Goal: Information Seeking & Learning: Find specific fact

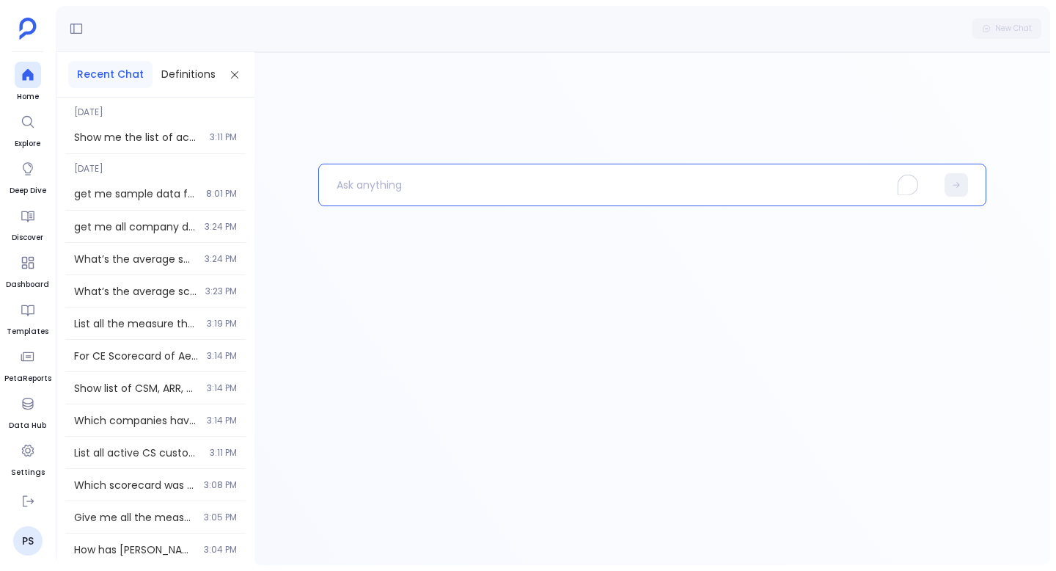
click at [408, 186] on p "To enrich screen reader interactions, please activate Accessibility in Grammarl…" at bounding box center [627, 185] width 617 height 38
click at [379, 185] on p "To enrich screen reader interactions, please activate Accessibility in Grammarl…" at bounding box center [627, 185] width 617 height 38
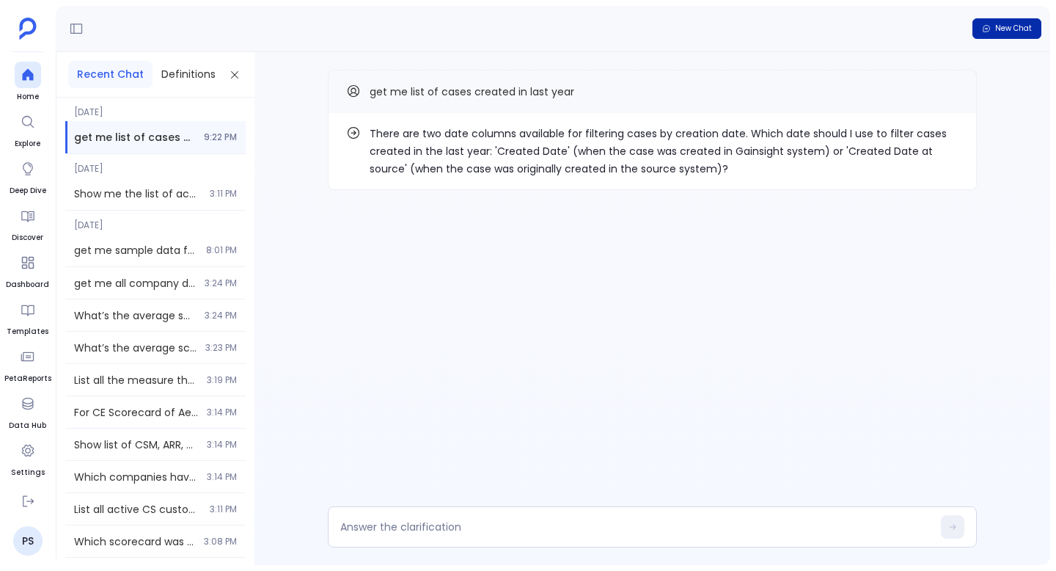
click at [998, 30] on span "New Chat" at bounding box center [1013, 28] width 37 height 10
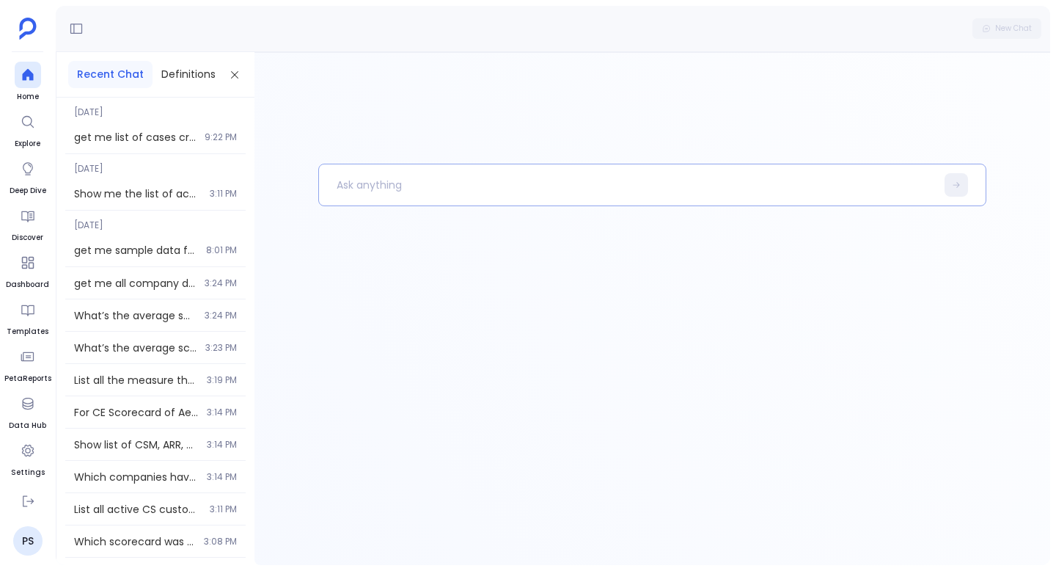
click at [416, 183] on p at bounding box center [627, 185] width 617 height 38
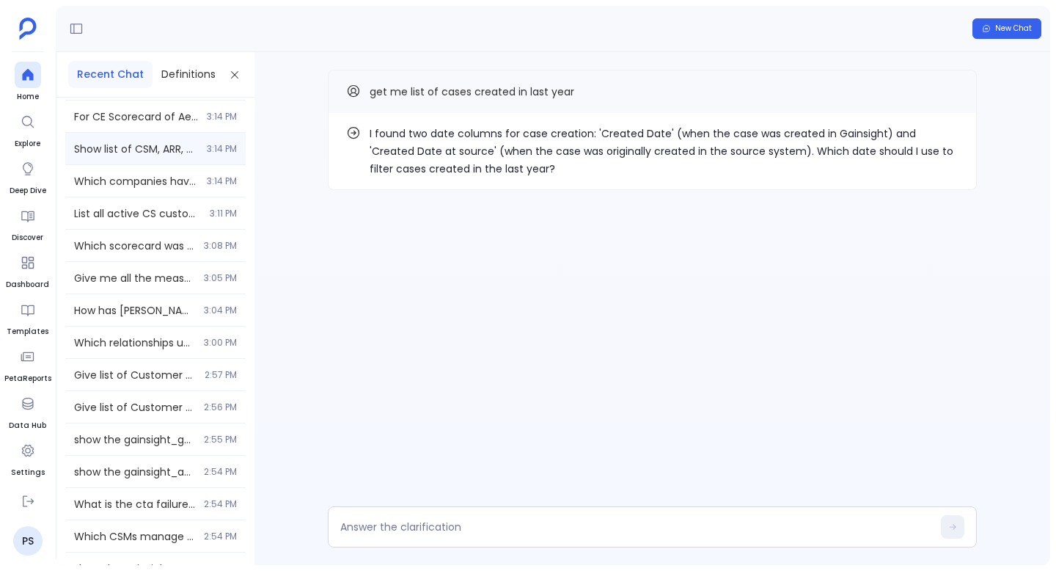
scroll to position [390, 0]
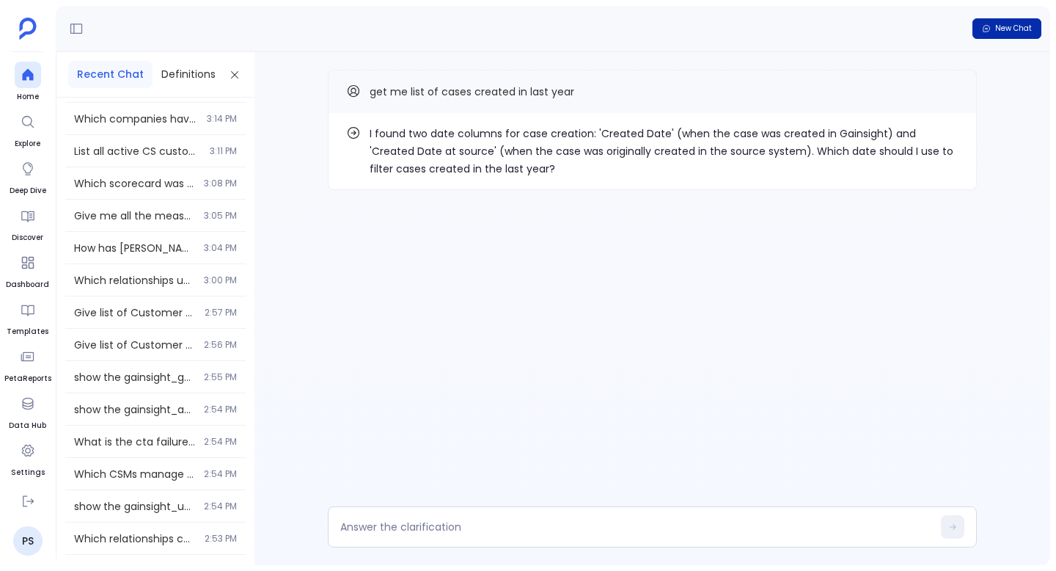
click at [1018, 20] on button "New Chat" at bounding box center [1007, 28] width 69 height 21
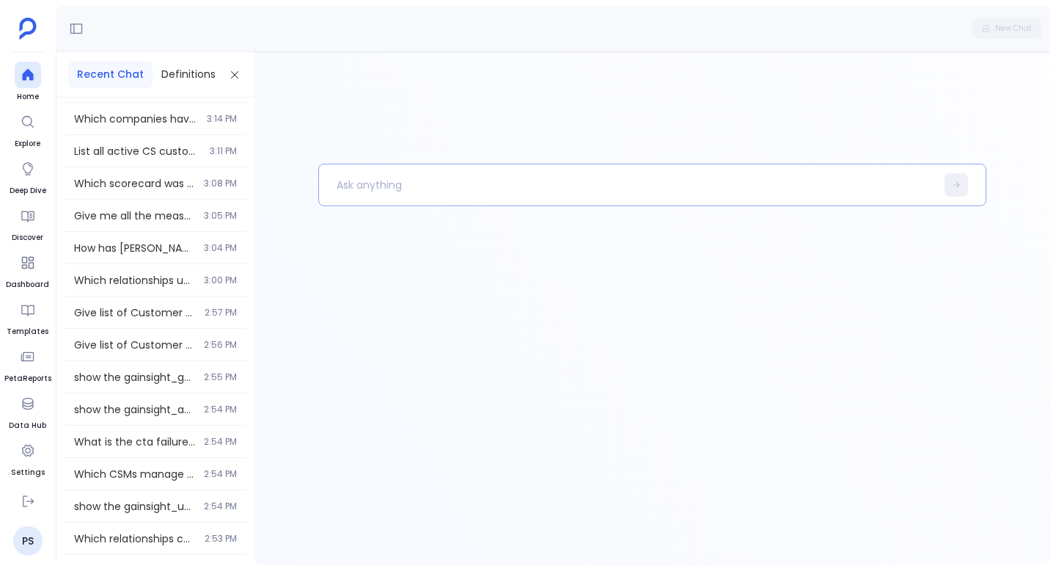
click at [466, 186] on p at bounding box center [627, 185] width 617 height 38
click at [29, 403] on icon at bounding box center [28, 403] width 15 height 15
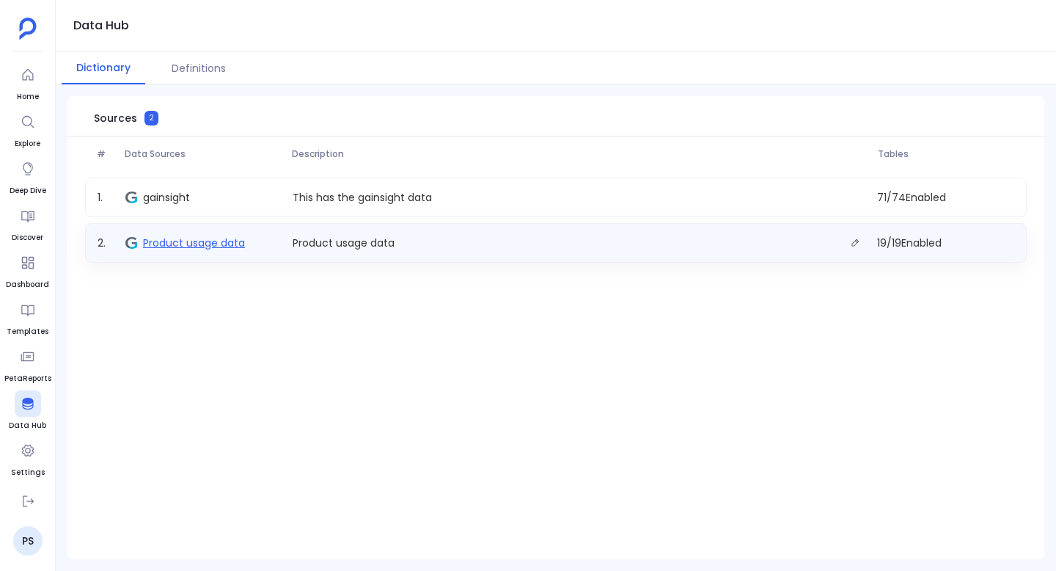
click at [205, 239] on span "Product usage data" at bounding box center [194, 242] width 102 height 15
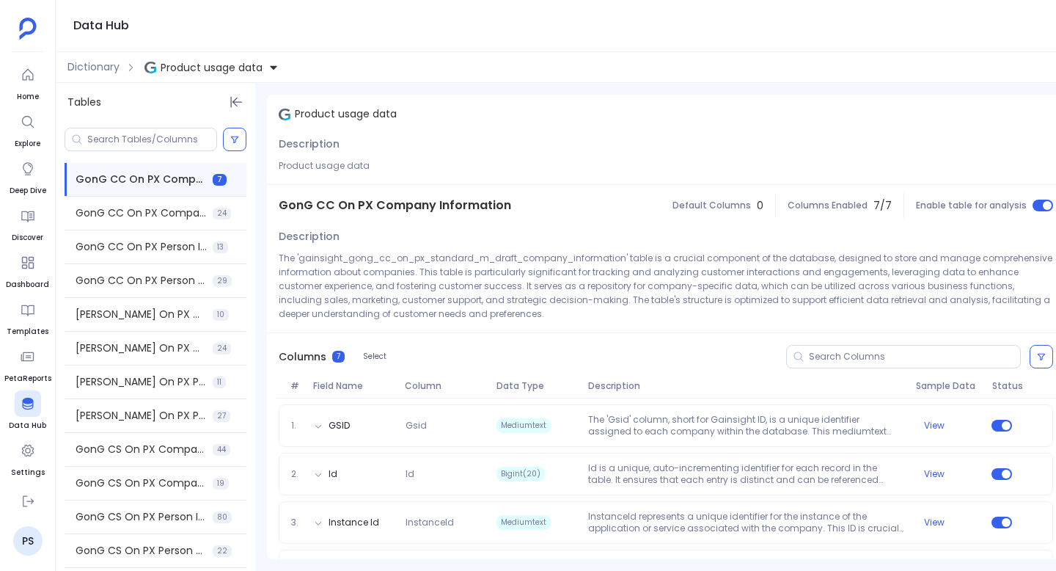
click at [202, 65] on span "Product usage data" at bounding box center [212, 67] width 102 height 15
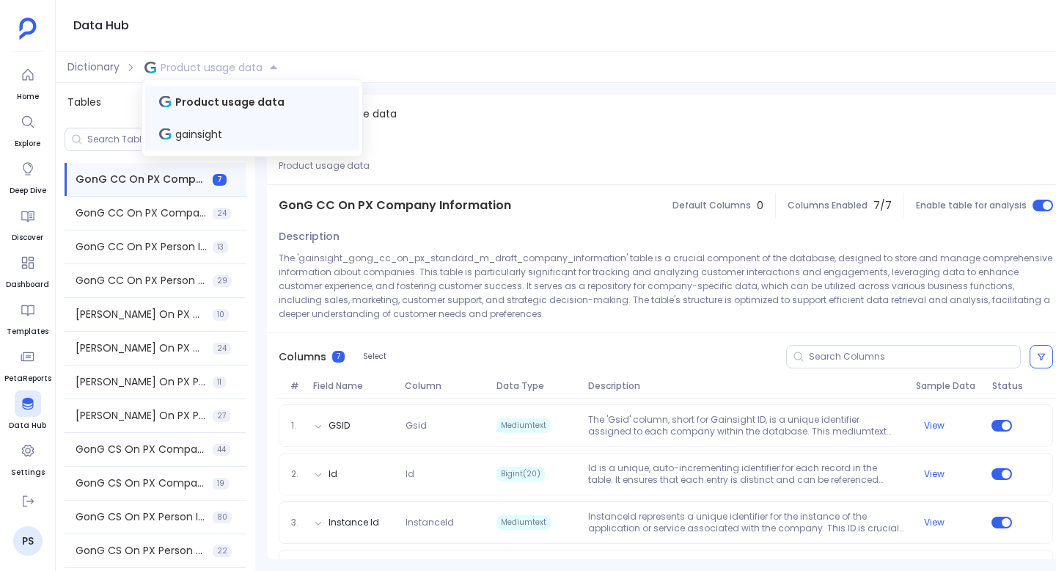
click at [229, 132] on div "gainsight" at bounding box center [252, 134] width 214 height 32
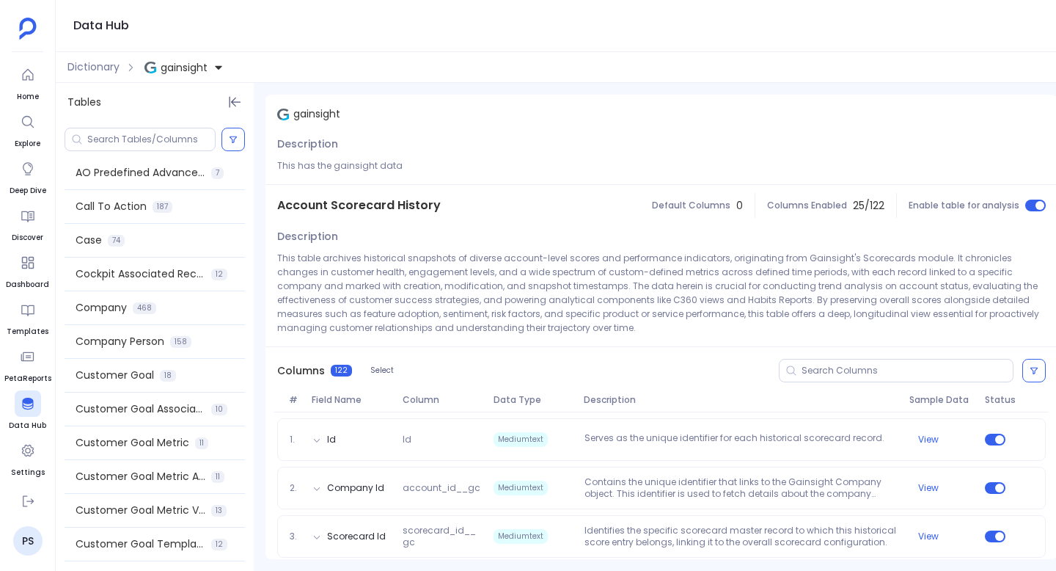
scroll to position [463, 0]
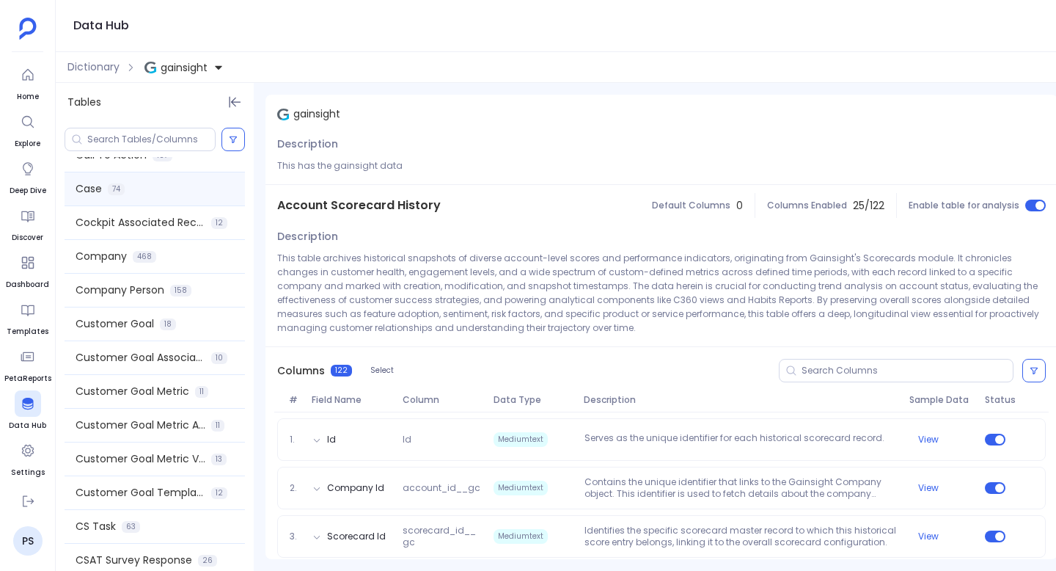
click at [156, 187] on div "Case 74" at bounding box center [155, 188] width 180 height 33
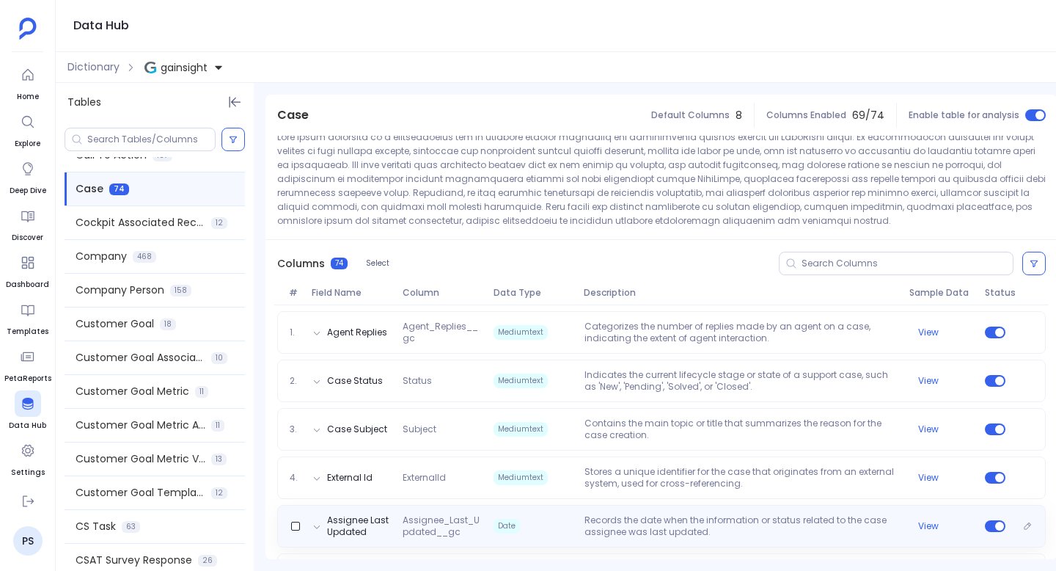
scroll to position [0, 0]
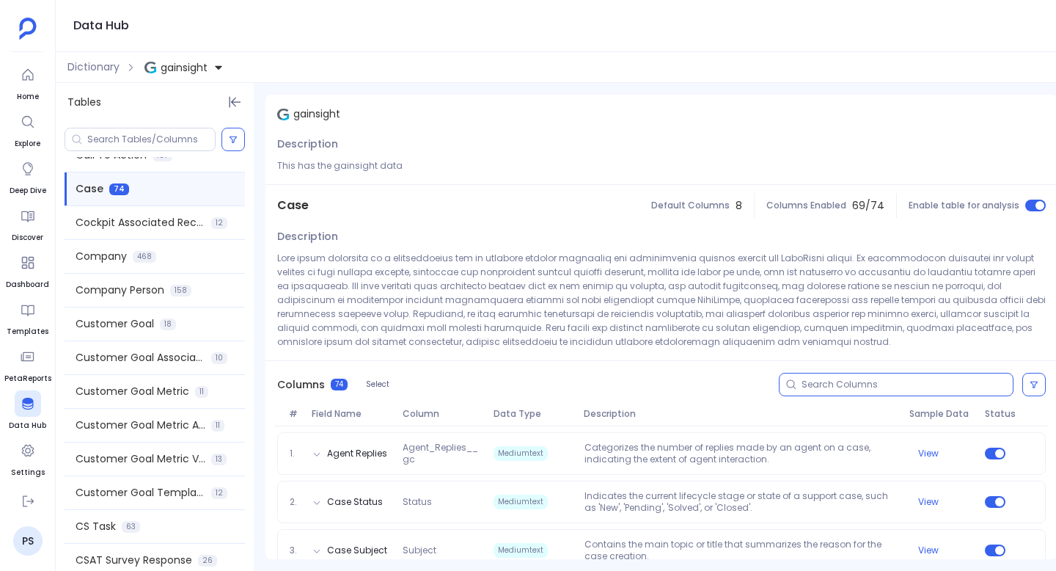
click at [871, 384] on input at bounding box center [907, 385] width 211 height 12
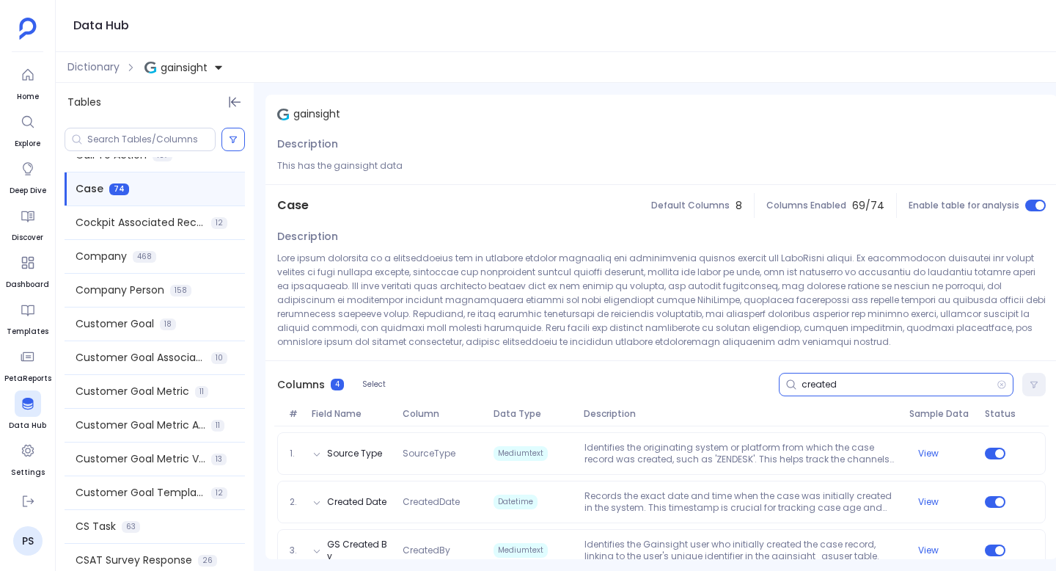
scroll to position [73, 0]
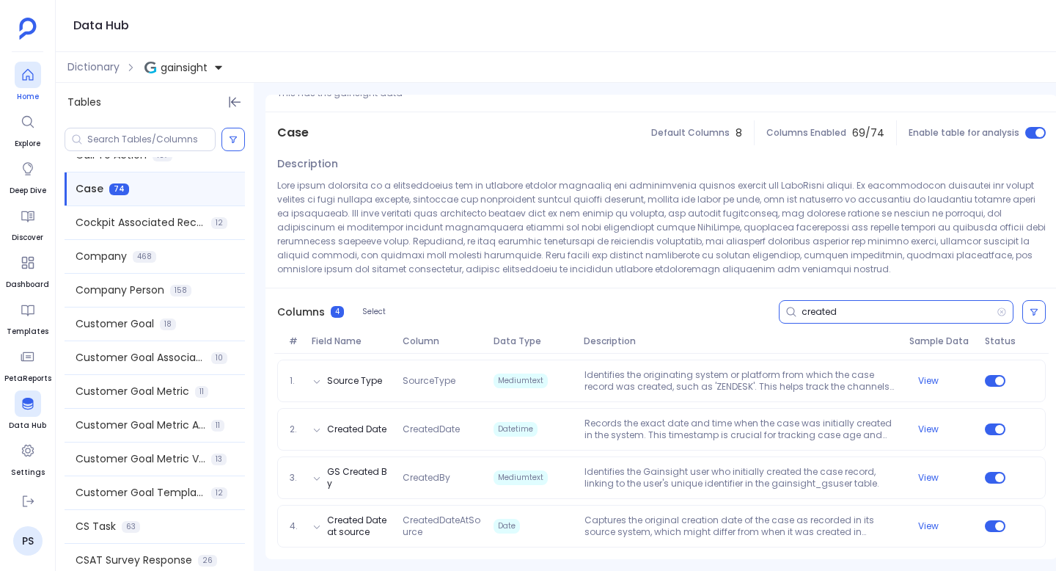
type input "created"
click at [29, 73] on icon at bounding box center [28, 74] width 15 height 15
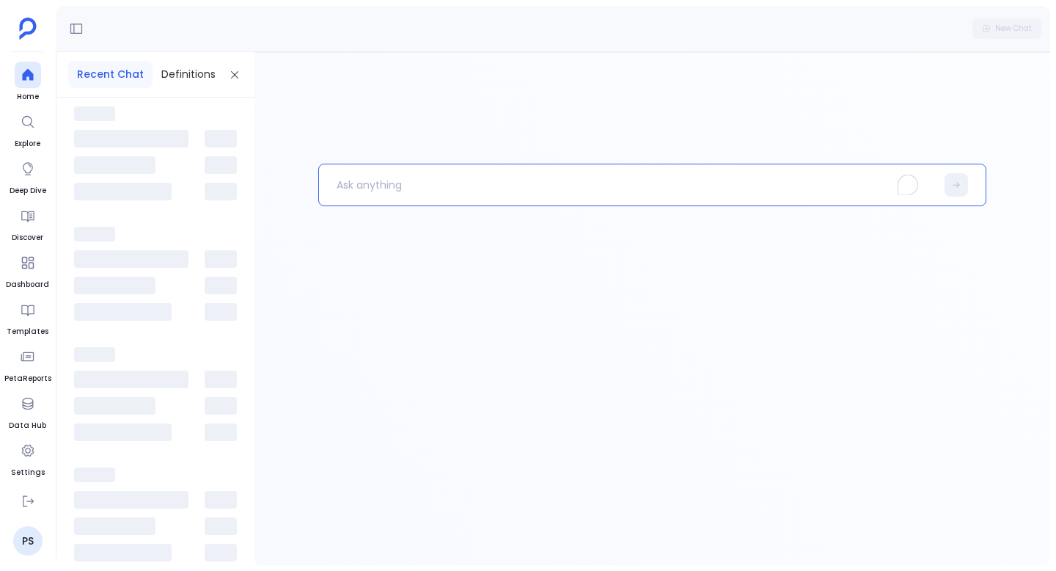
click at [421, 191] on p "To enrich screen reader interactions, please activate Accessibility in Grammarl…" at bounding box center [627, 185] width 617 height 38
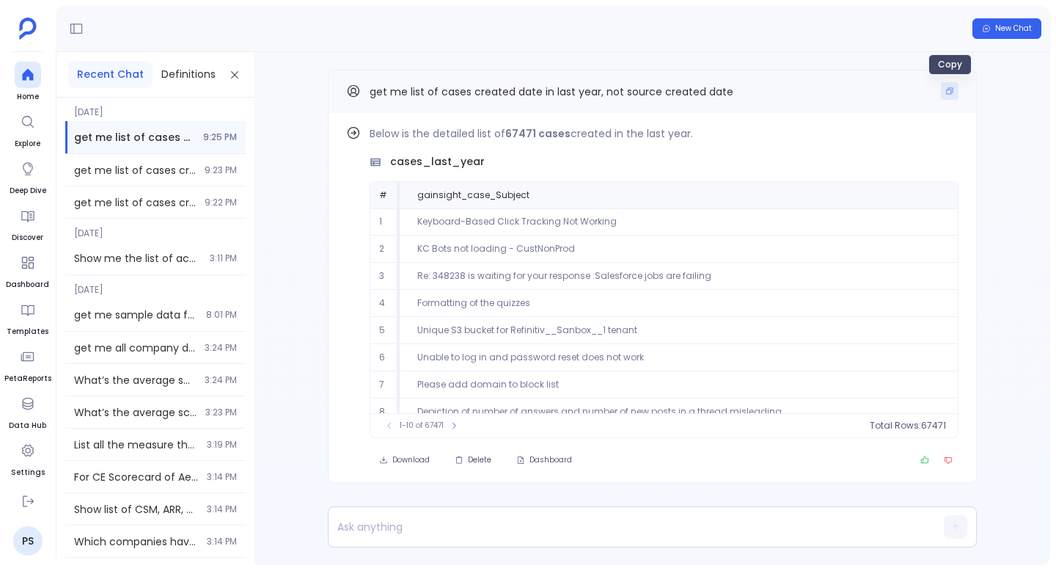
click at [951, 89] on icon "Copy" at bounding box center [950, 91] width 7 height 7
click at [1022, 23] on span "New Chat" at bounding box center [1013, 28] width 37 height 10
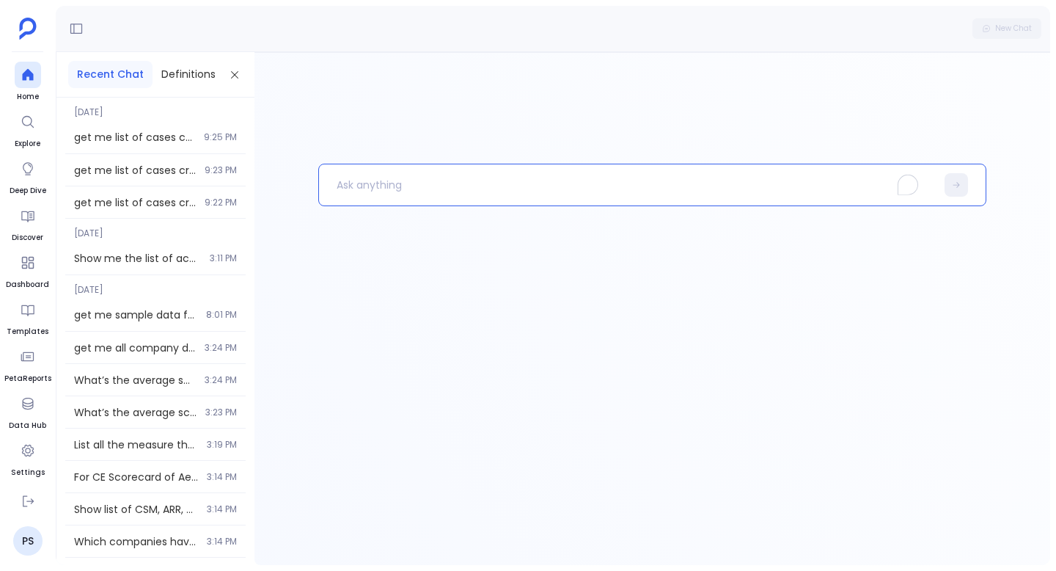
click at [456, 186] on p "To enrich screen reader interactions, please activate Accessibility in Grammarl…" at bounding box center [627, 185] width 617 height 38
